Goal: Obtain resource: Download file/media

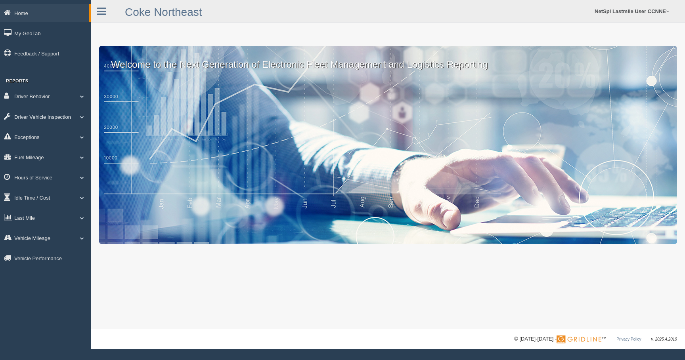
click at [42, 111] on link "Driver Vehicle Inspection" at bounding box center [45, 117] width 91 height 18
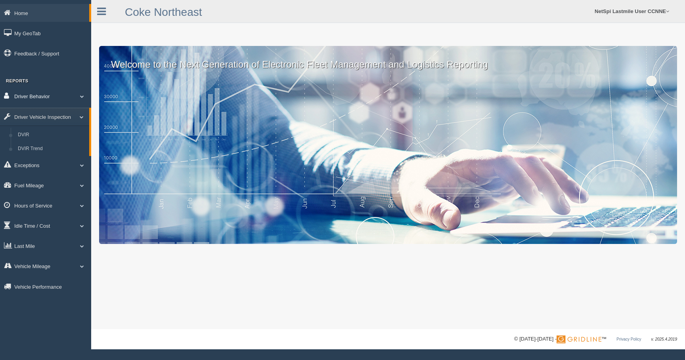
click at [61, 92] on link "Driver Behavior" at bounding box center [45, 96] width 91 height 18
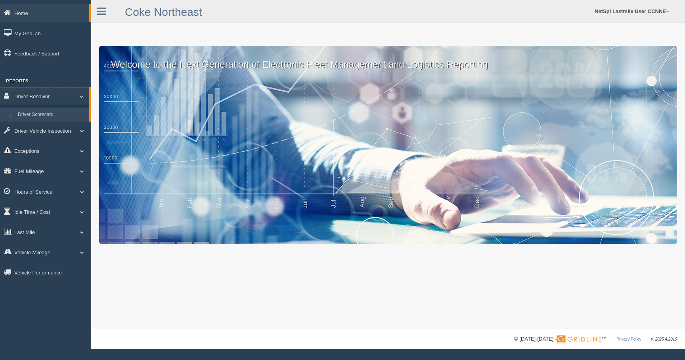
click at [48, 112] on link "Driver Scorecard" at bounding box center [51, 115] width 75 height 14
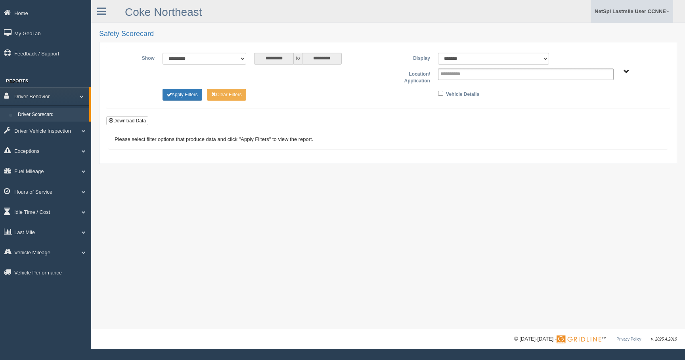
click at [623, 16] on link "NetSpi Lastmile User CCNNE" at bounding box center [631, 11] width 82 height 23
click at [600, 58] on link "Log Off" at bounding box center [629, 63] width 86 height 16
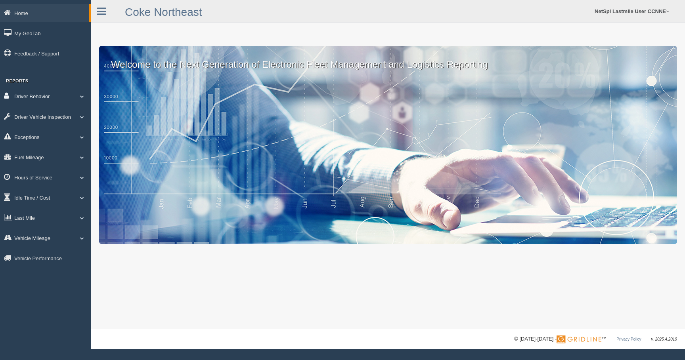
click at [54, 95] on link "Driver Behavior" at bounding box center [45, 96] width 91 height 18
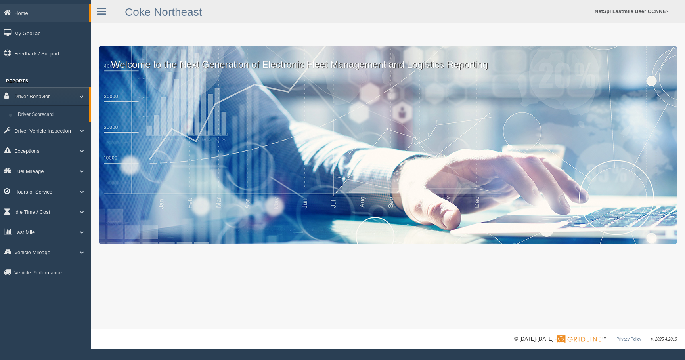
click at [40, 195] on link "Hours of Service" at bounding box center [45, 192] width 91 height 18
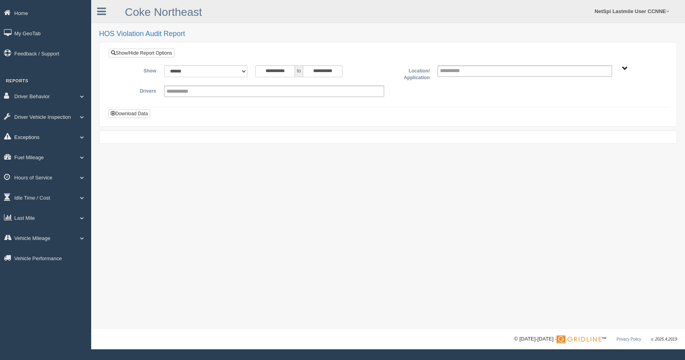
click at [63, 140] on link "Exceptions" at bounding box center [45, 137] width 91 height 18
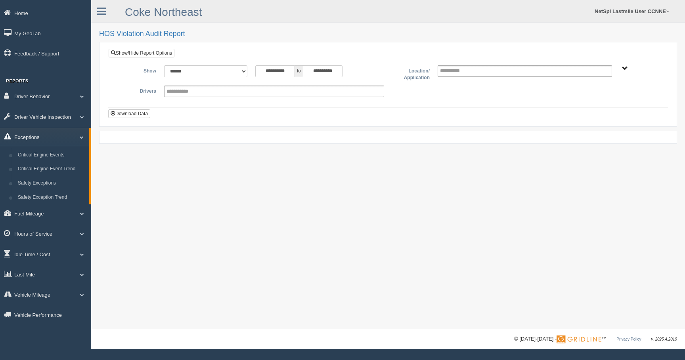
click at [65, 139] on link "Exceptions" at bounding box center [44, 137] width 89 height 18
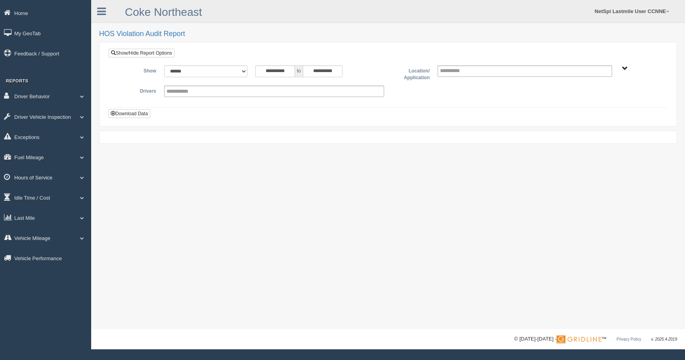
click at [42, 183] on link "Hours of Service" at bounding box center [45, 177] width 91 height 18
click at [193, 91] on input "text" at bounding box center [182, 91] width 33 height 10
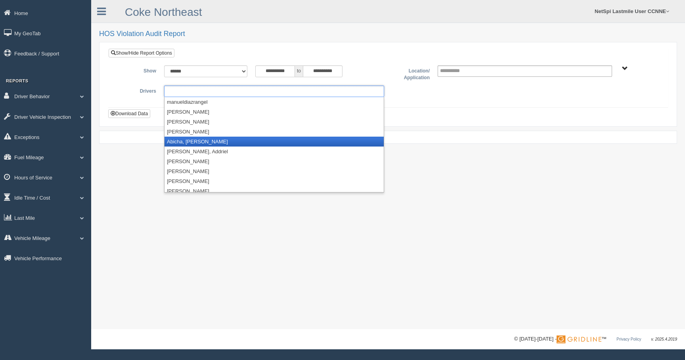
click at [183, 140] on li "Abicha, Toufiq" at bounding box center [273, 142] width 219 height 10
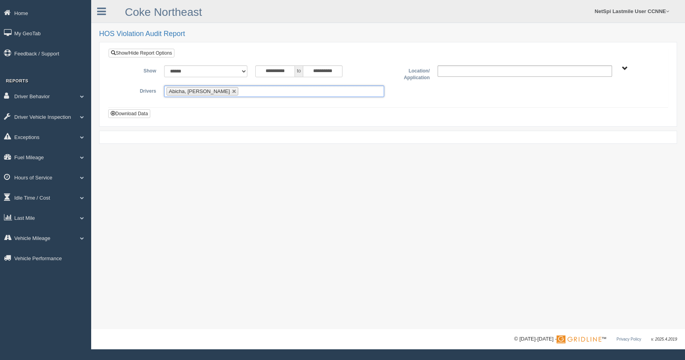
click at [467, 69] on input "text" at bounding box center [457, 71] width 34 height 10
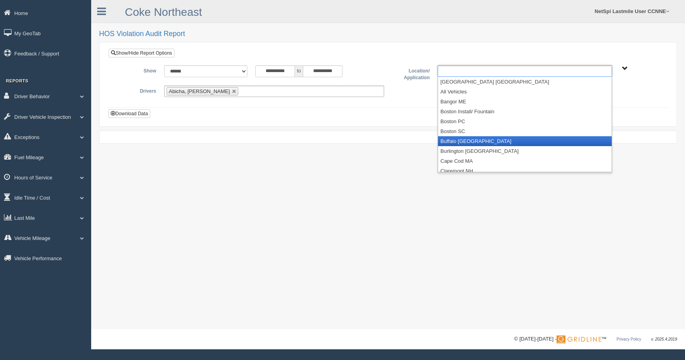
click at [455, 136] on li "Buffalo NY" at bounding box center [525, 141] width 174 height 10
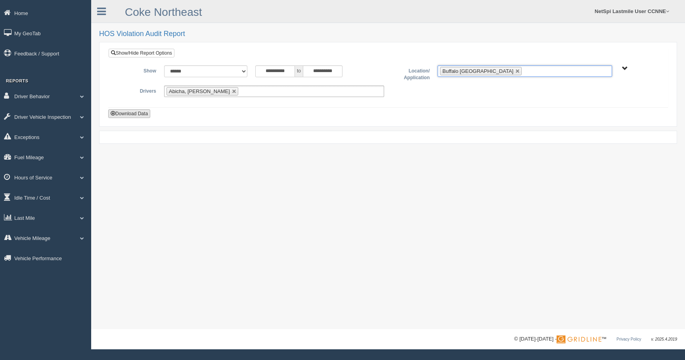
click at [145, 113] on button "Download Data" at bounding box center [129, 113] width 42 height 9
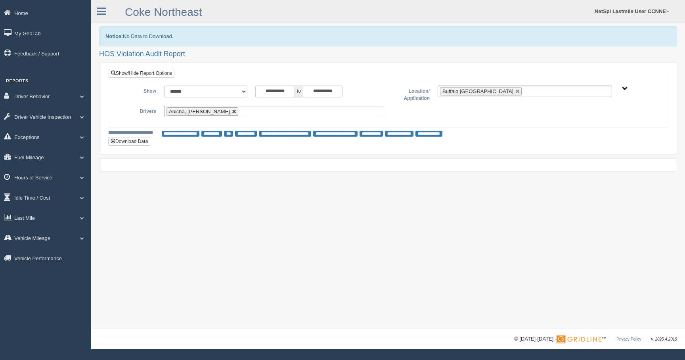
click at [232, 112] on link at bounding box center [234, 111] width 5 height 5
type input "**********"
click at [220, 111] on ul at bounding box center [274, 111] width 220 height 11
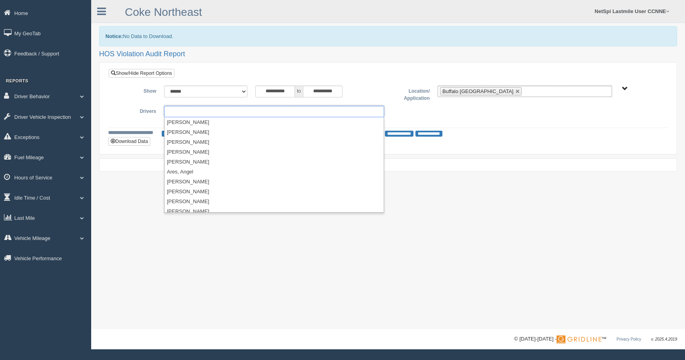
scroll to position [798, 0]
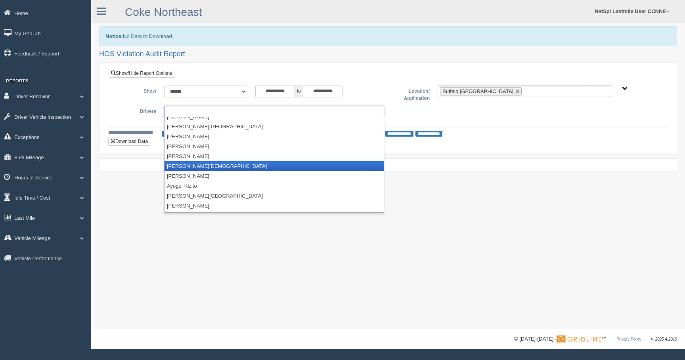
click at [187, 167] on li "Aviles, Jesus" at bounding box center [273, 166] width 219 height 10
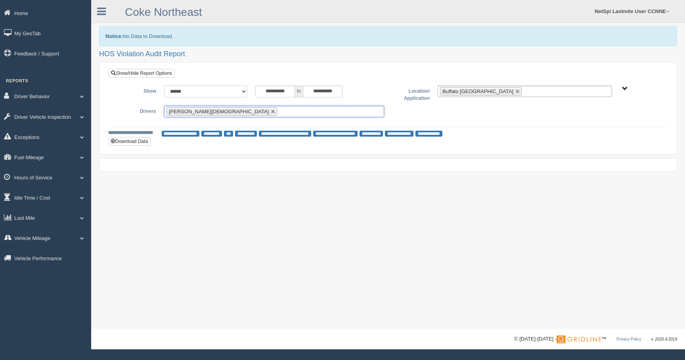
click at [238, 90] on select "**********" at bounding box center [205, 92] width 83 height 12
select select "**********"
click at [164, 86] on select "**********" at bounding box center [205, 92] width 83 height 12
type input "********"
type input "**********"
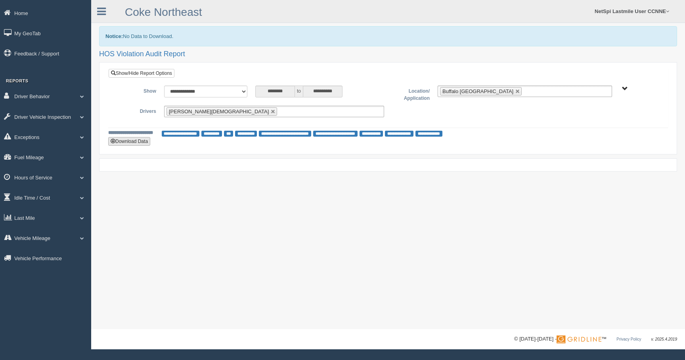
click at [138, 138] on button "Download Data" at bounding box center [129, 141] width 42 height 9
click at [38, 180] on link "Hours of Service" at bounding box center [45, 177] width 91 height 18
click at [38, 181] on link "Hours of Service" at bounding box center [45, 177] width 91 height 18
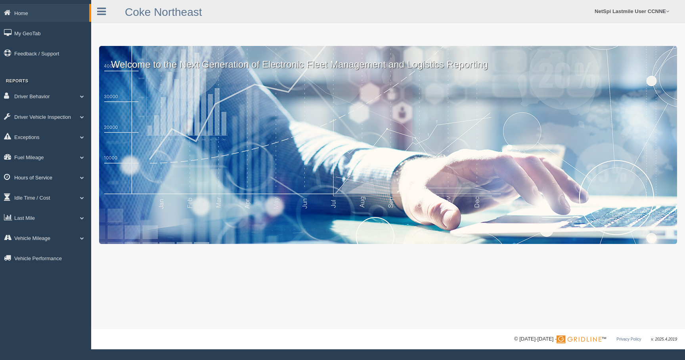
click at [51, 181] on link "Hours of Service" at bounding box center [45, 177] width 91 height 18
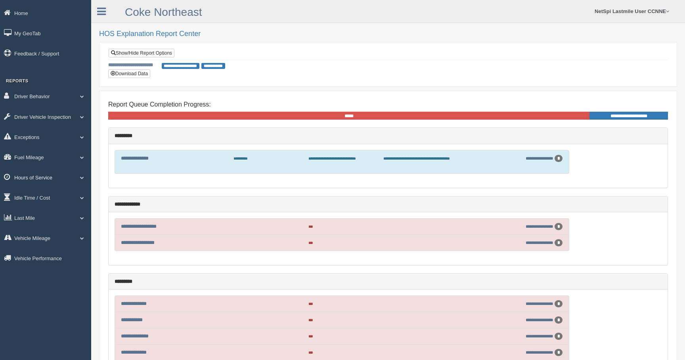
click at [49, 181] on link "Hours of Service" at bounding box center [45, 177] width 91 height 18
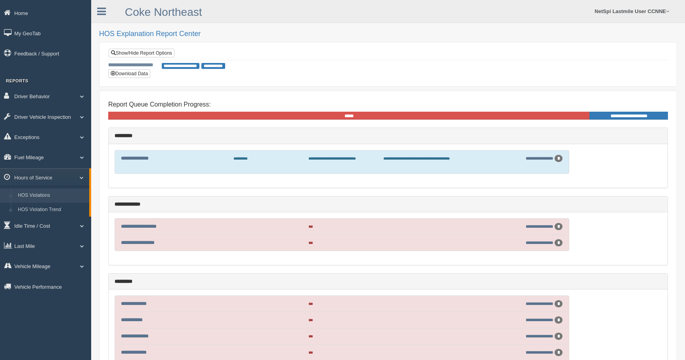
click at [38, 202] on link "HOS Violations" at bounding box center [51, 196] width 75 height 14
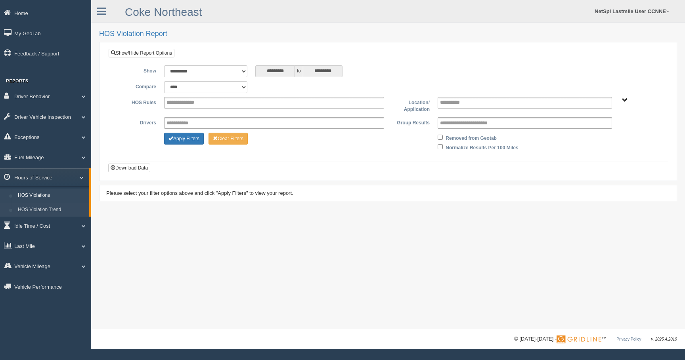
click at [34, 210] on link "HOS Violation Trend" at bounding box center [51, 210] width 75 height 14
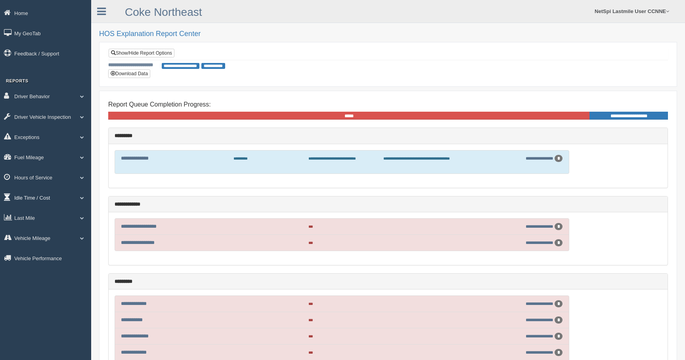
click at [38, 203] on link "Idle Time / Cost" at bounding box center [45, 198] width 91 height 18
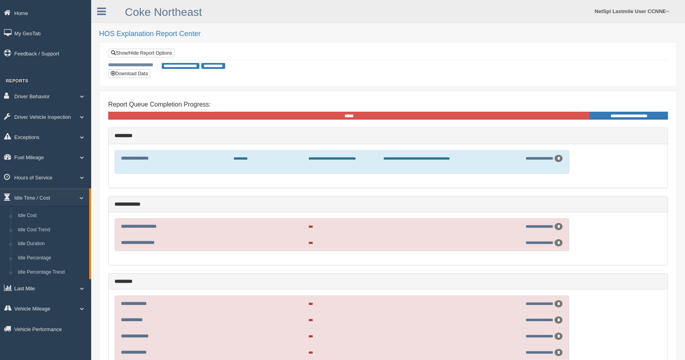
click at [46, 292] on link "Last Mile" at bounding box center [45, 288] width 91 height 18
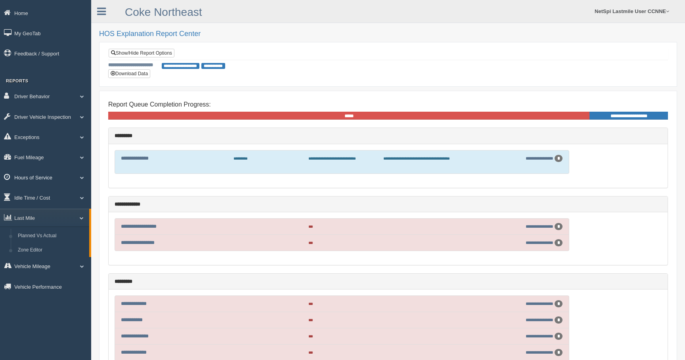
click at [48, 182] on link "Hours of Service" at bounding box center [45, 177] width 91 height 18
click at [32, 229] on link "Idle Time / Cost" at bounding box center [45, 226] width 91 height 18
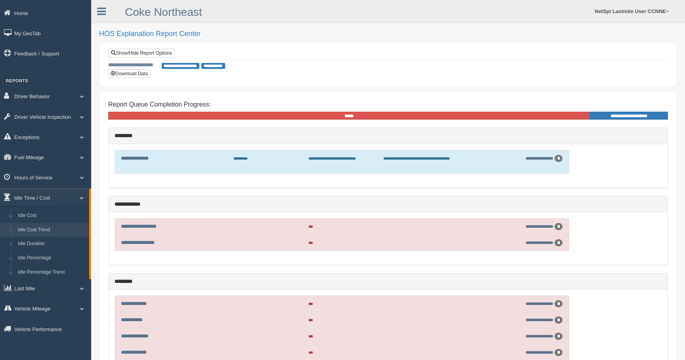
click at [32, 229] on link "Idle Cost Trend" at bounding box center [51, 230] width 75 height 14
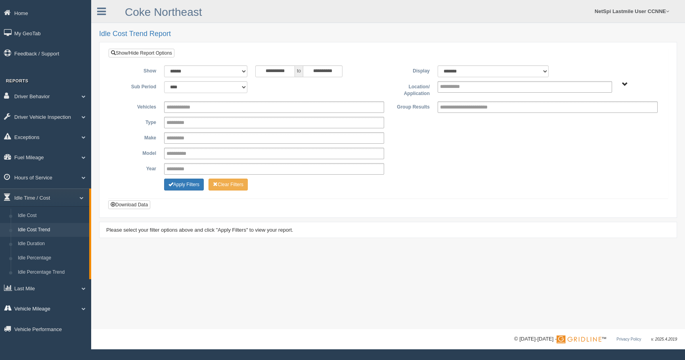
click at [36, 310] on link "Vehicle Mileage" at bounding box center [45, 309] width 91 height 18
click at [31, 142] on link "Exceptions" at bounding box center [45, 137] width 91 height 18
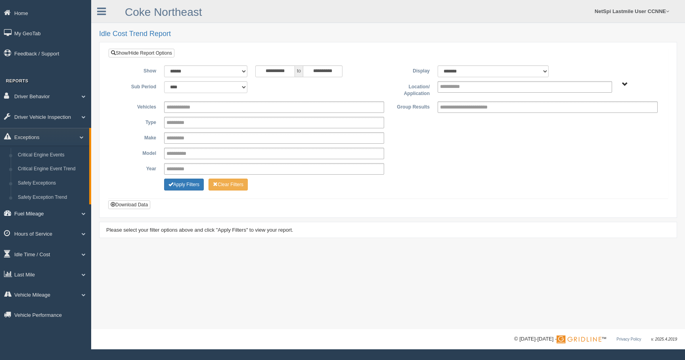
click at [40, 216] on link "Fuel Mileage" at bounding box center [45, 213] width 91 height 18
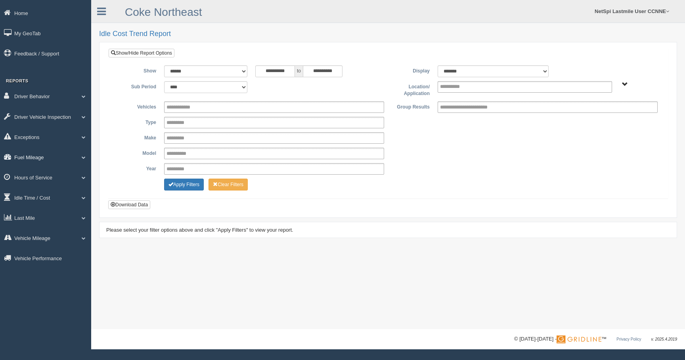
click at [53, 155] on link "Fuel Mileage" at bounding box center [45, 157] width 91 height 18
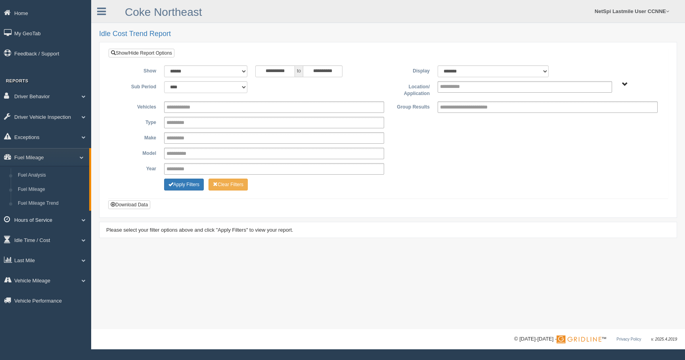
click at [63, 219] on link "Hours of Service" at bounding box center [45, 220] width 91 height 18
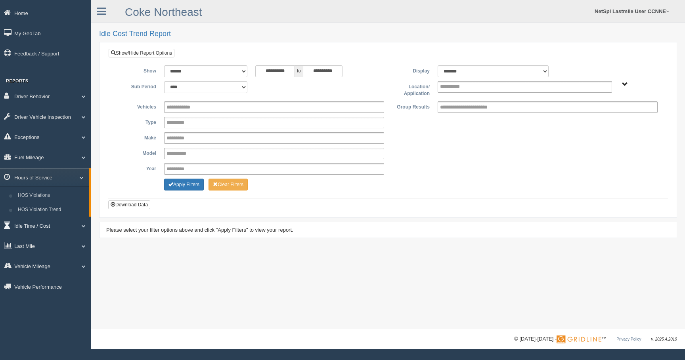
click at [44, 229] on link "Idle Time / Cost" at bounding box center [45, 226] width 91 height 18
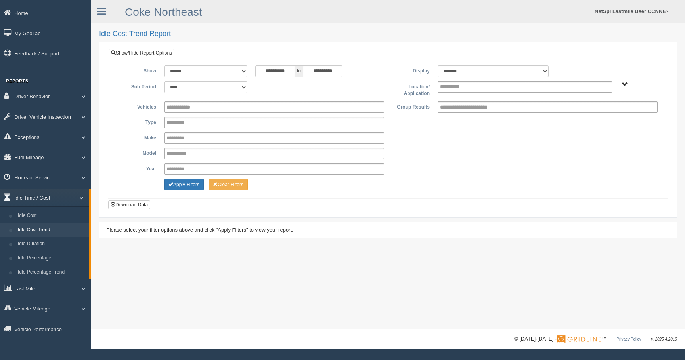
click at [52, 199] on link "Idle Time / Cost" at bounding box center [44, 198] width 89 height 18
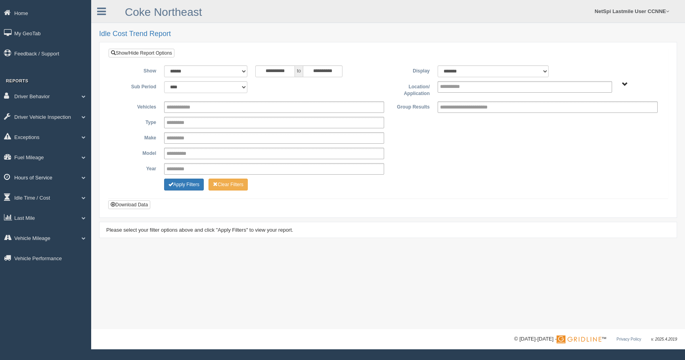
click at [64, 181] on link "Hours of Service" at bounding box center [45, 177] width 91 height 18
